Goal: Task Accomplishment & Management: Complete application form

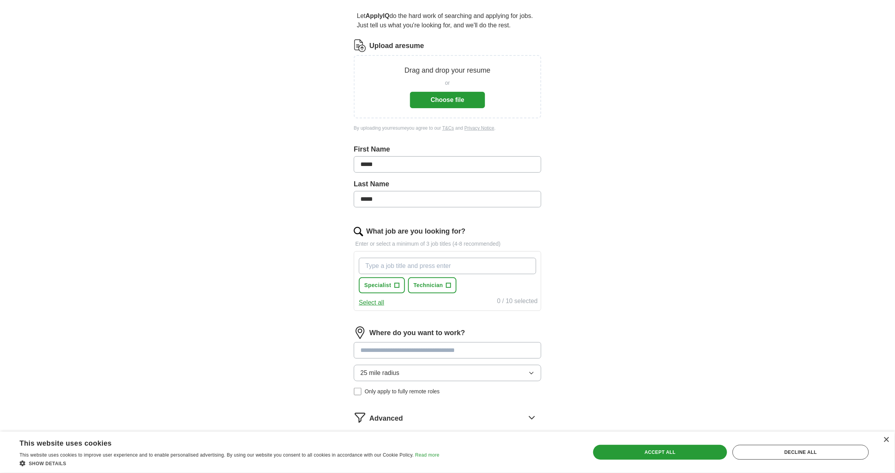
scroll to position [78, 0]
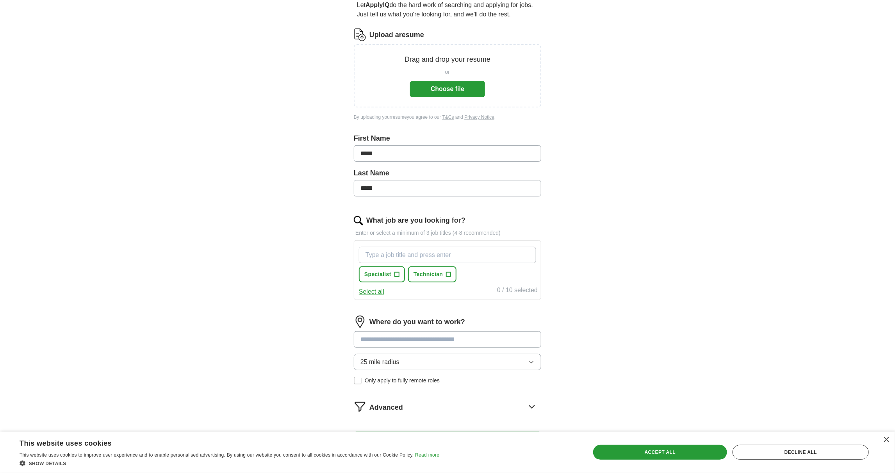
click at [374, 291] on button "Select all" at bounding box center [371, 291] width 25 height 9
click at [374, 291] on button "Deselect all" at bounding box center [375, 291] width 32 height 9
click at [411, 255] on input "What job are you looking for?" at bounding box center [447, 255] width 177 height 16
type input "help desk"
type input "it support"
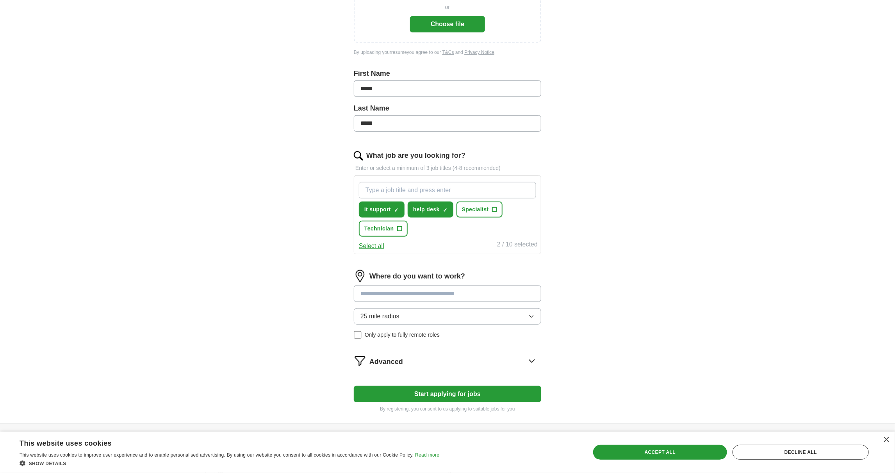
scroll to position [156, 0]
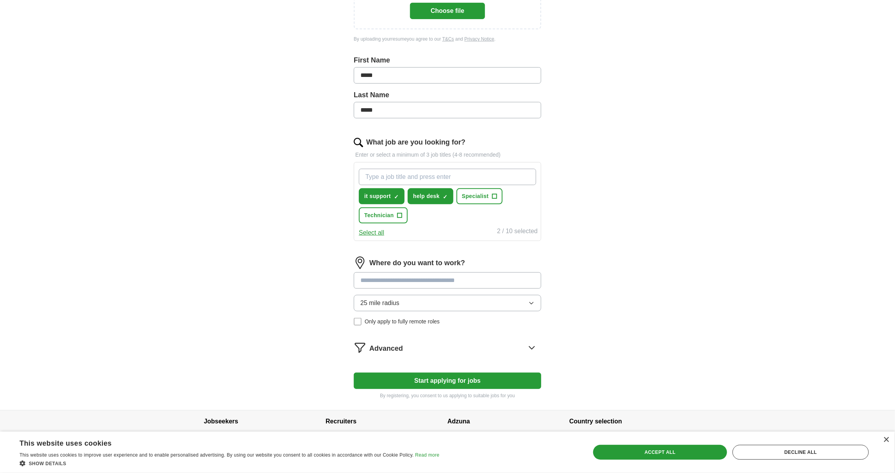
click at [460, 276] on div "Where do you want to work? 25 mile radius Only apply to fully remote roles" at bounding box center [447, 294] width 187 height 75
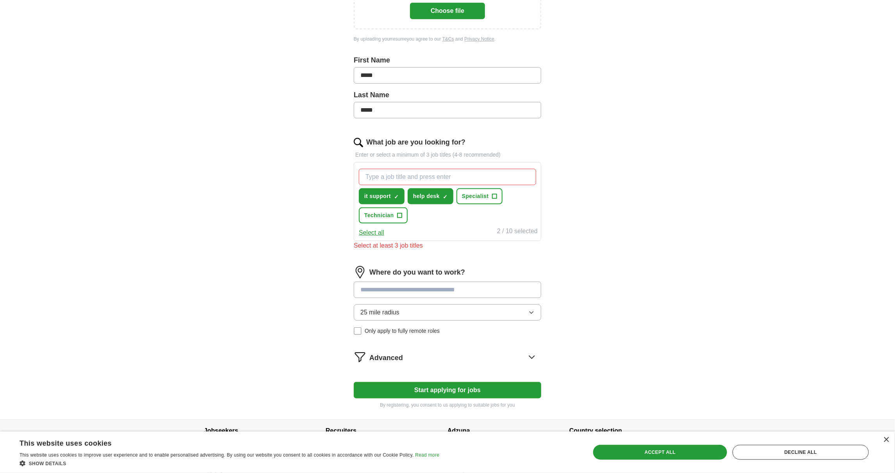
click at [462, 287] on input at bounding box center [447, 290] width 187 height 16
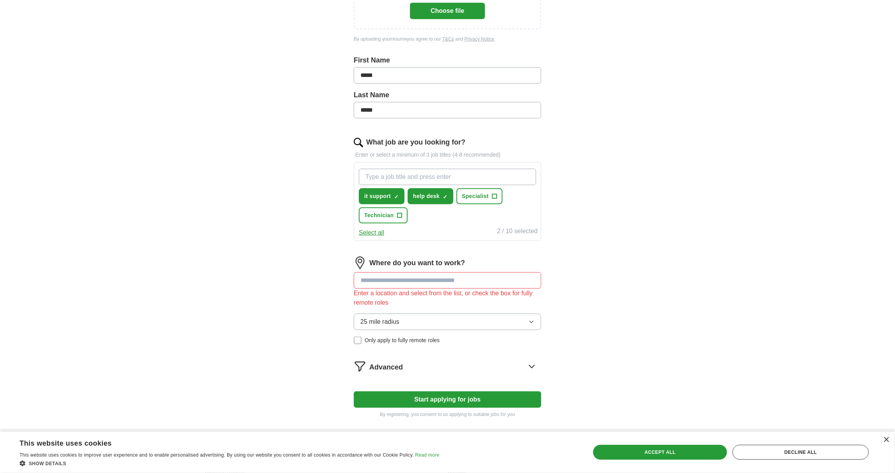
click at [448, 172] on input "What job are you looking for?" at bounding box center [447, 177] width 177 height 16
type input "h"
type input "i"
click at [399, 215] on span "+" at bounding box center [399, 215] width 5 height 6
click at [442, 278] on input at bounding box center [447, 280] width 187 height 16
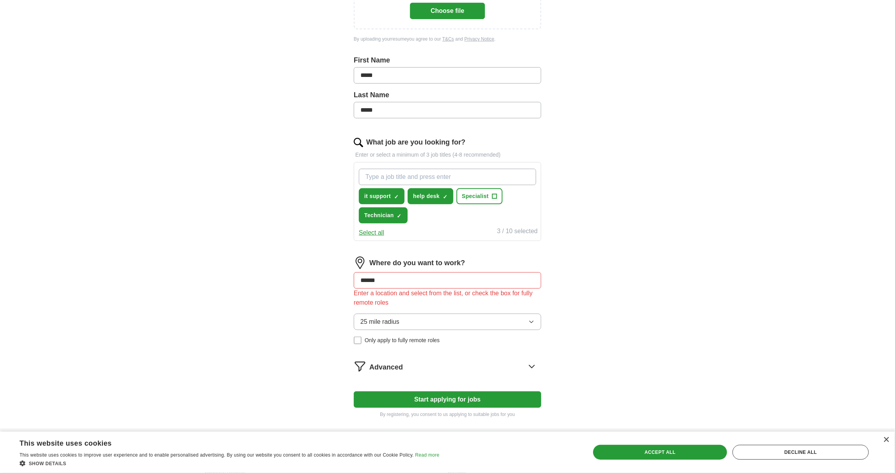
type input "*******"
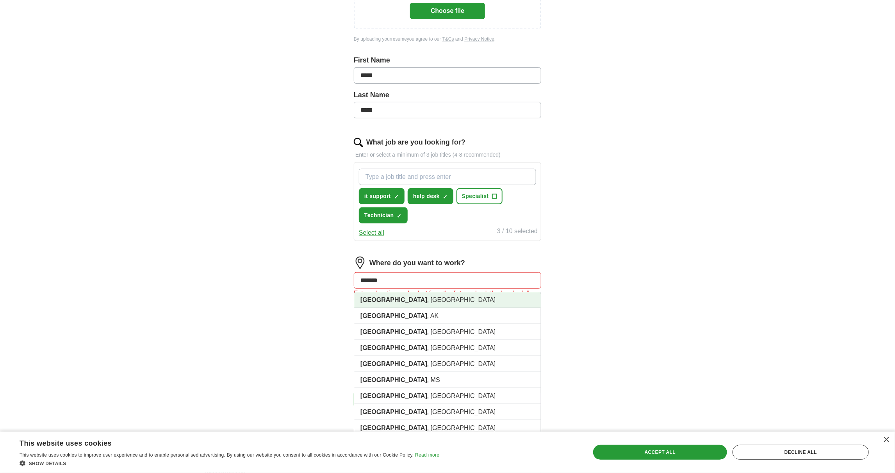
click at [440, 296] on li "[GEOGRAPHIC_DATA] , [GEOGRAPHIC_DATA]" at bounding box center [447, 300] width 187 height 16
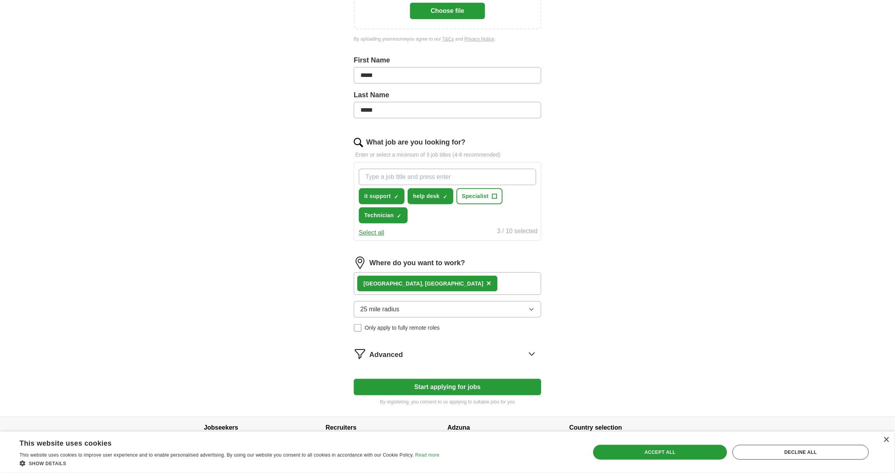
click at [446, 307] on button "25 mile radius" at bounding box center [447, 309] width 187 height 16
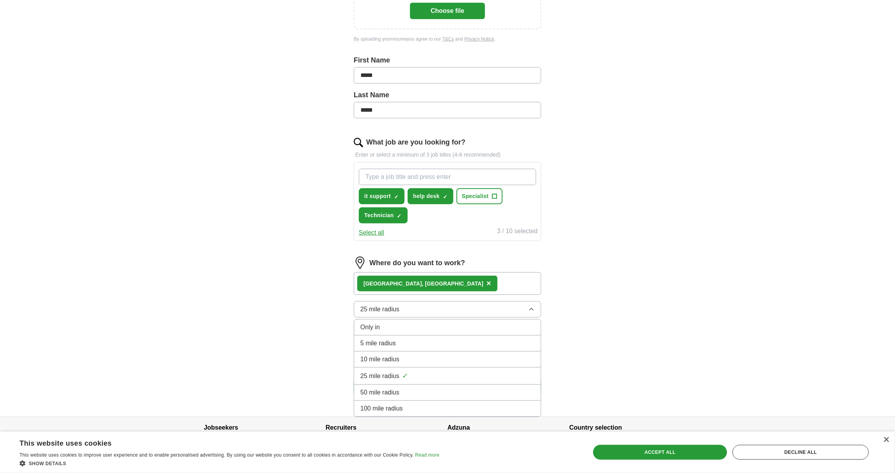
click at [417, 375] on div "25 mile radius ✓" at bounding box center [447, 376] width 174 height 11
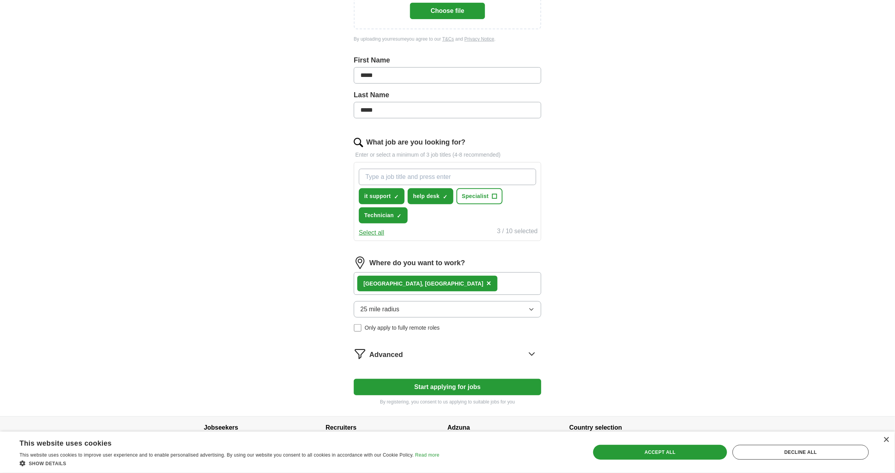
click at [410, 307] on button "25 mile radius" at bounding box center [447, 309] width 187 height 16
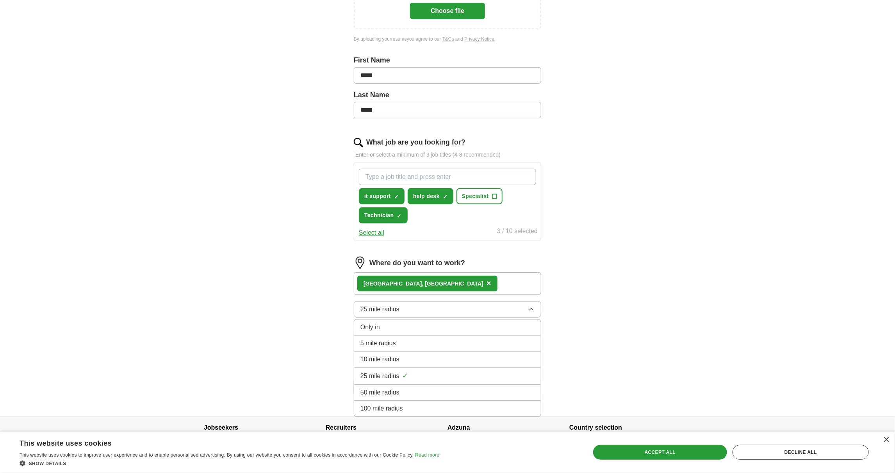
click at [410, 388] on div "50 mile radius" at bounding box center [447, 392] width 174 height 9
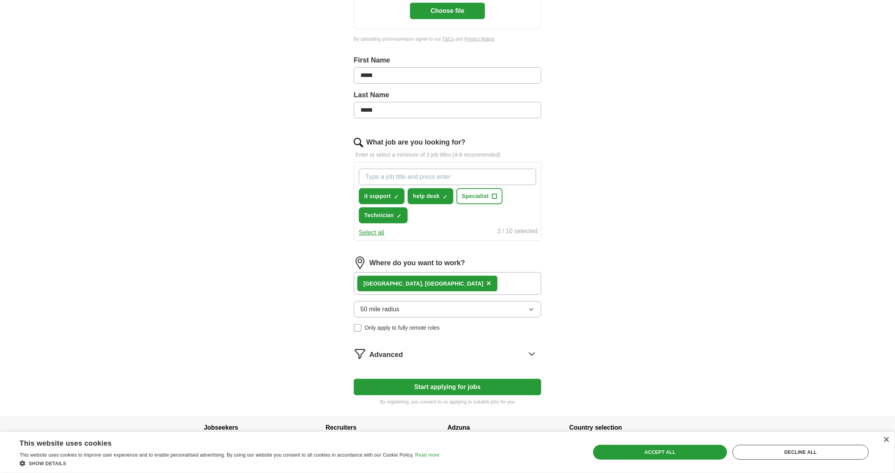
click at [431, 349] on div "Advanced" at bounding box center [455, 354] width 172 height 12
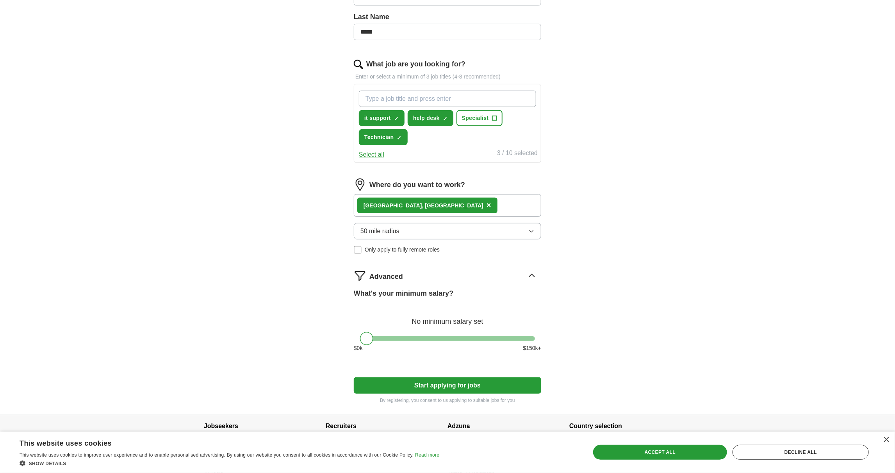
click at [462, 378] on button "Start applying for jobs" at bounding box center [447, 385] width 187 height 16
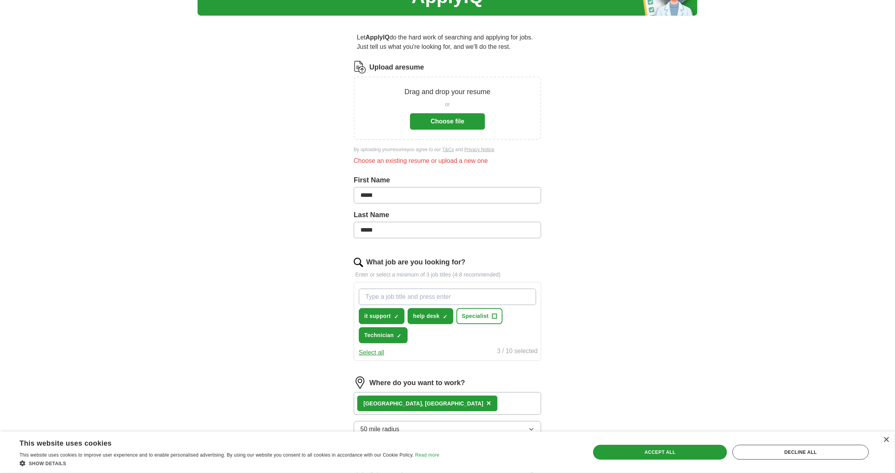
scroll to position [0, 0]
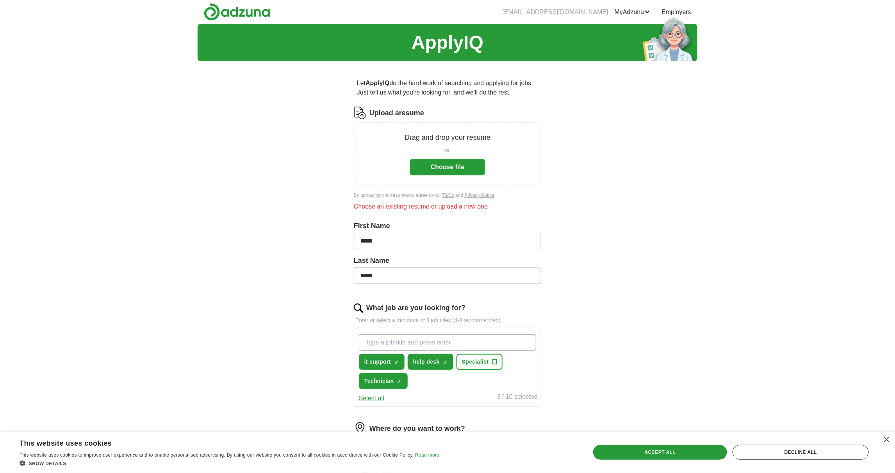
click at [447, 167] on button "Choose file" at bounding box center [447, 167] width 75 height 16
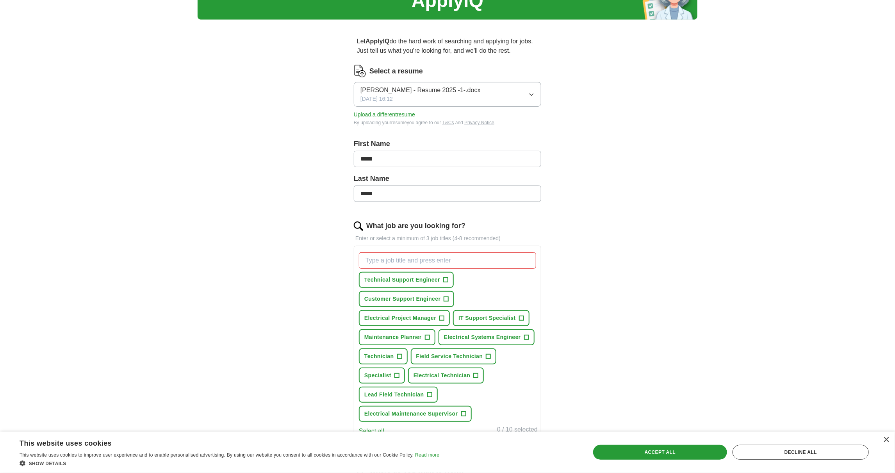
scroll to position [78, 0]
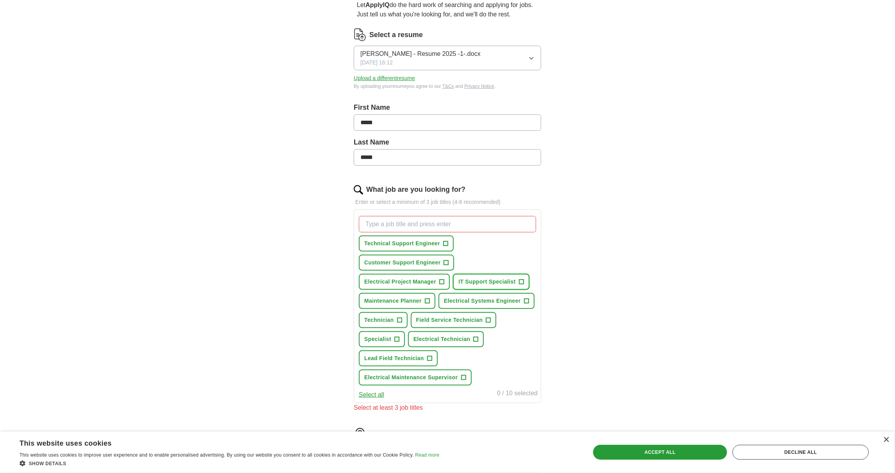
click at [506, 280] on span "IT Support Specialist" at bounding box center [486, 282] width 57 height 8
click at [430, 240] on span "Technical Support Engineer" at bounding box center [402, 243] width 76 height 8
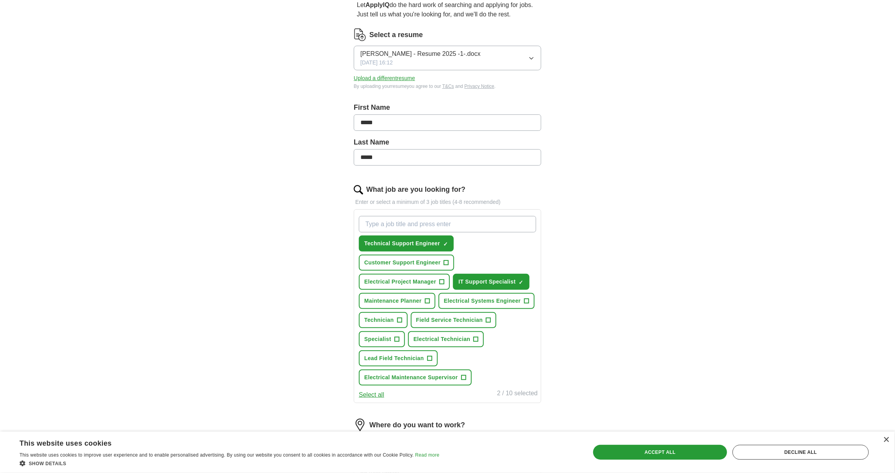
click at [455, 219] on input "What job are you looking for?" at bounding box center [447, 224] width 177 height 16
type input "help desk"
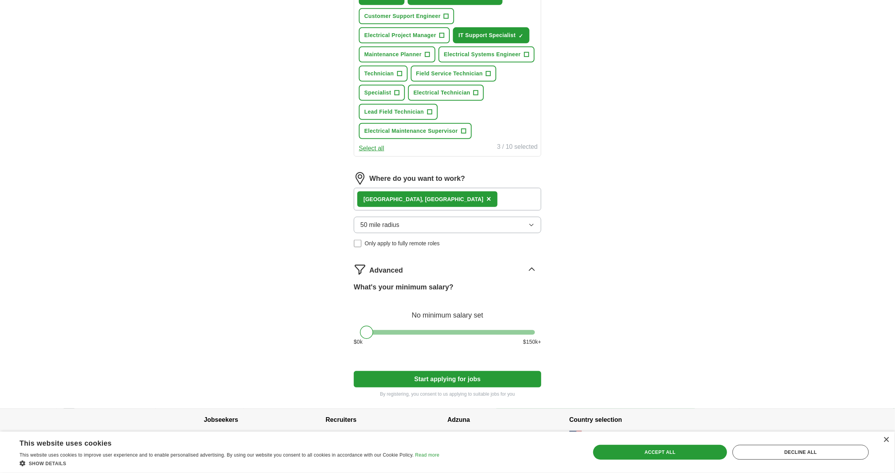
scroll to position [335, 0]
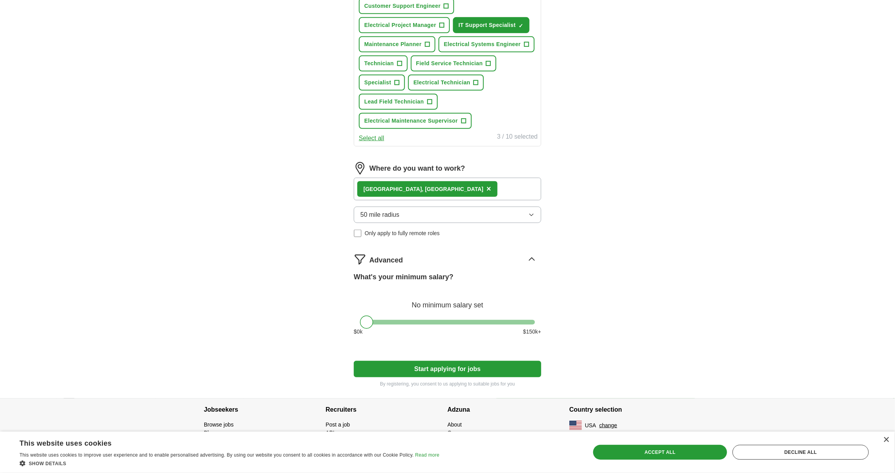
click at [513, 365] on button "Start applying for jobs" at bounding box center [447, 369] width 187 height 16
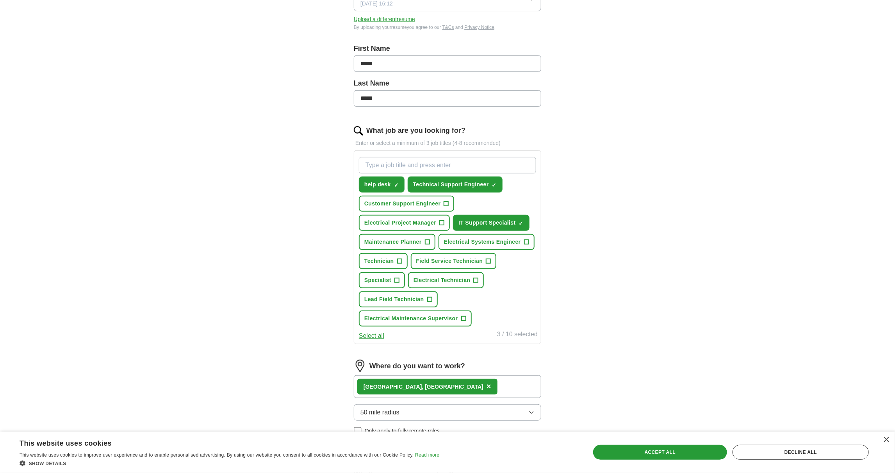
select select "**"
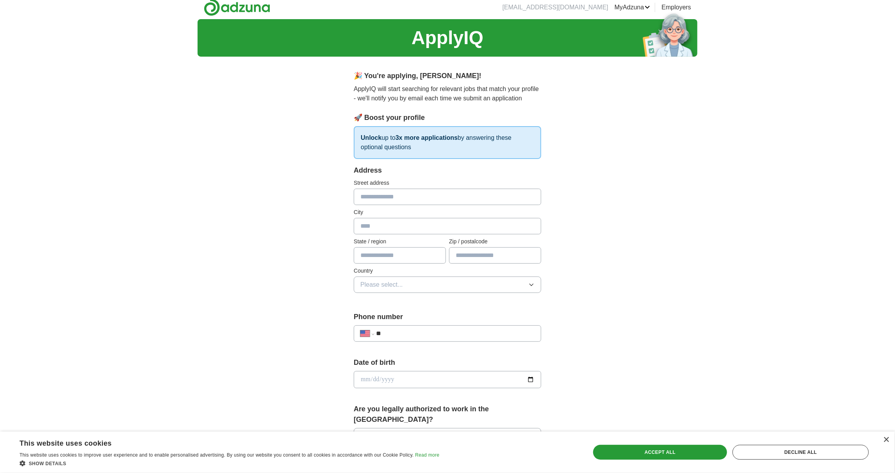
scroll to position [0, 0]
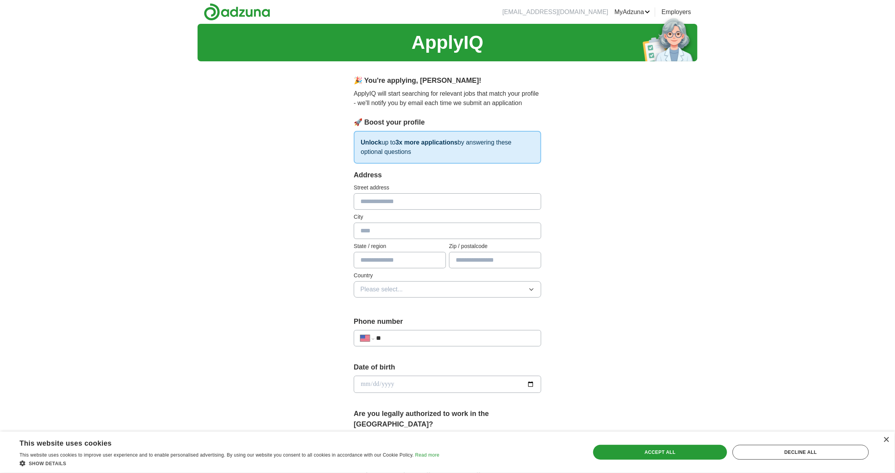
click at [251, 12] on img at bounding box center [237, 12] width 66 height 18
